Goal: Find specific page/section: Find specific page/section

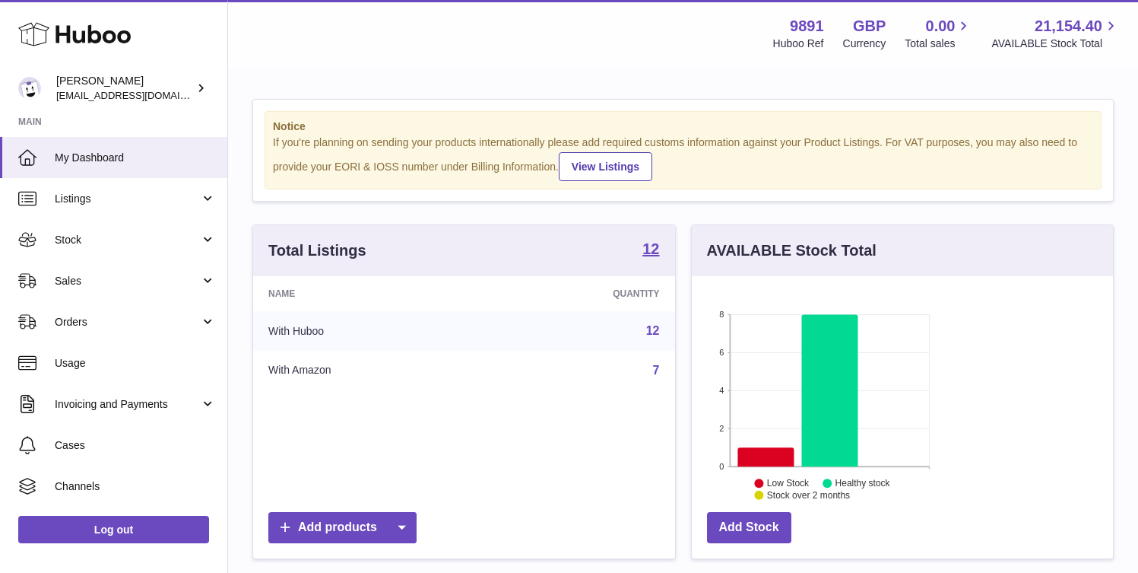
scroll to position [237, 275]
click at [94, 284] on span "Sales" at bounding box center [127, 281] width 145 height 14
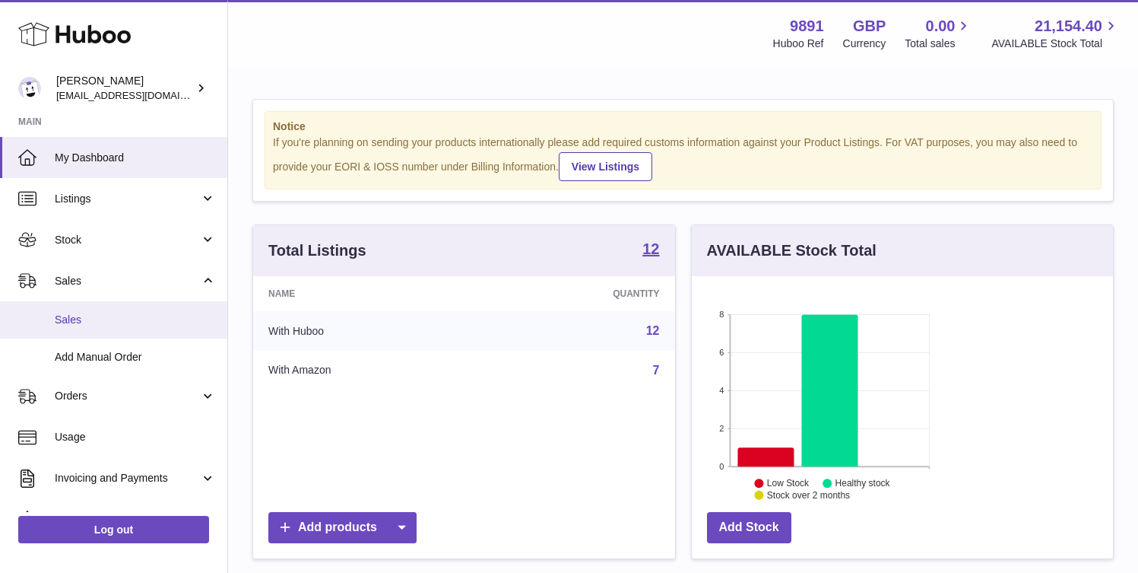
click at [113, 325] on span "Sales" at bounding box center [135, 320] width 161 height 14
